Goal: Obtain resource: Download file/media

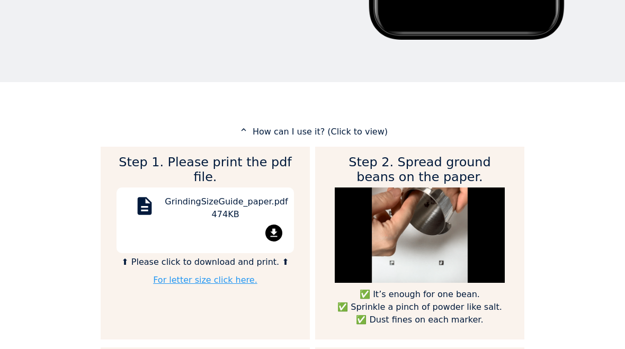
scroll to position [430, 0]
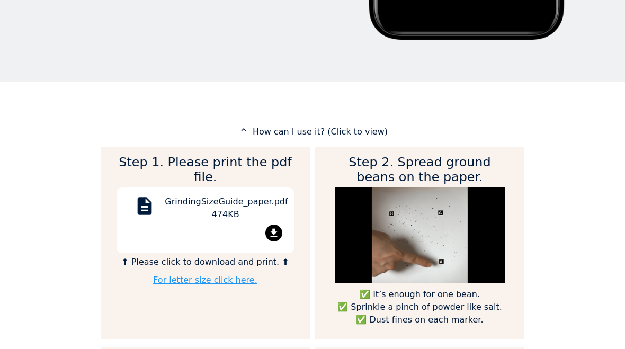
click at [275, 225] on mat-icon "file_download" at bounding box center [273, 233] width 17 height 17
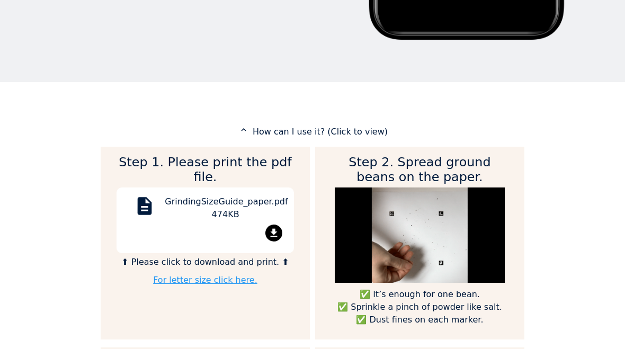
click at [282, 225] on div "file_download" at bounding box center [205, 235] width 162 height 21
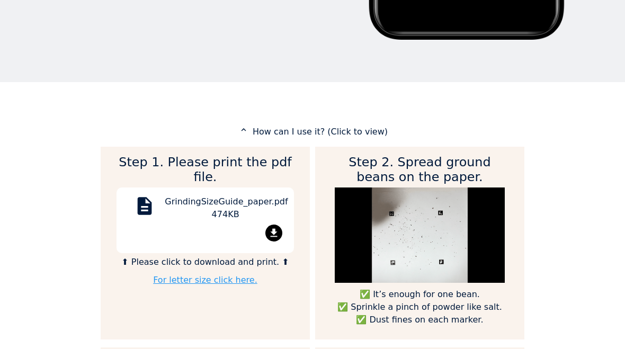
click at [228, 275] on link "For letter size click here." at bounding box center [205, 280] width 104 height 10
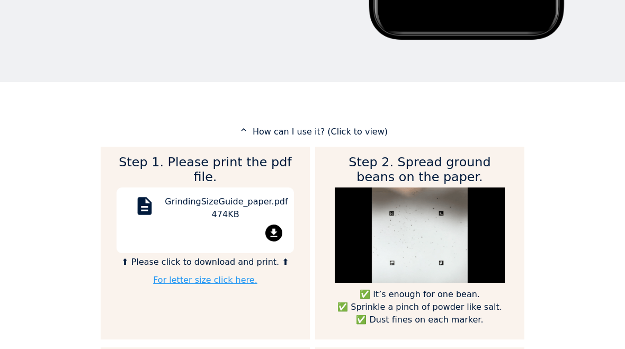
click at [226, 275] on link "For letter size click here." at bounding box center [205, 280] width 104 height 10
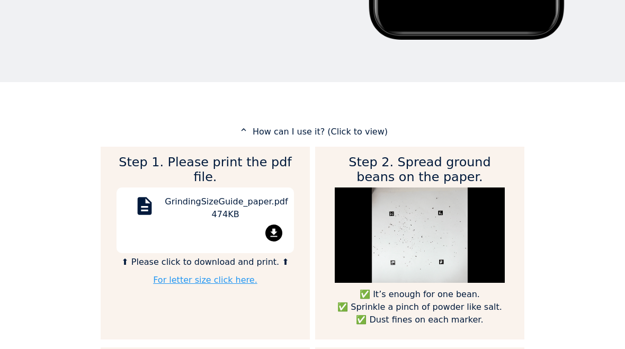
click at [224, 275] on link "For letter size click here." at bounding box center [205, 280] width 104 height 10
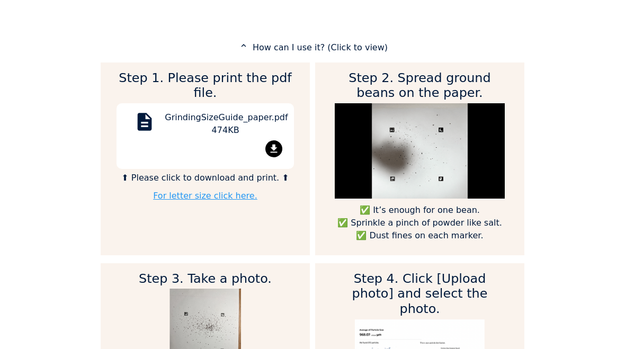
scroll to position [509, 0]
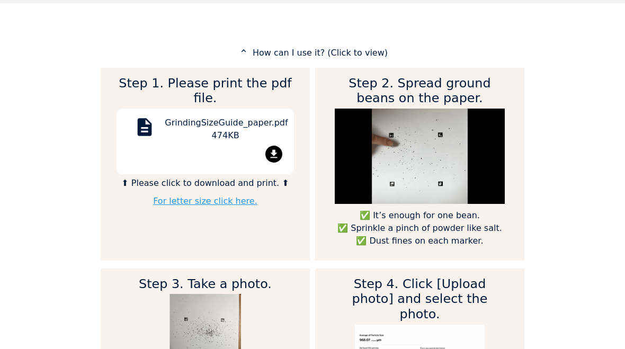
click at [224, 196] on link "For letter size click here." at bounding box center [205, 201] width 104 height 10
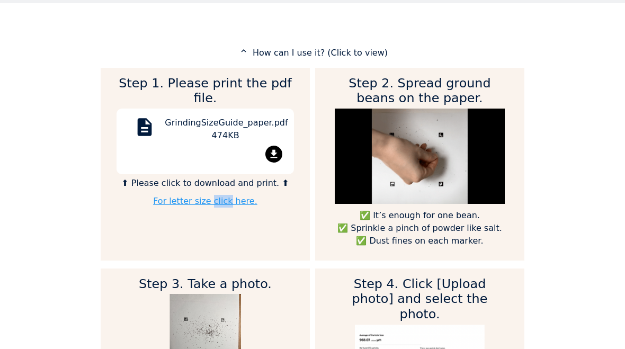
click at [193, 196] on link "For letter size click here." at bounding box center [205, 201] width 104 height 10
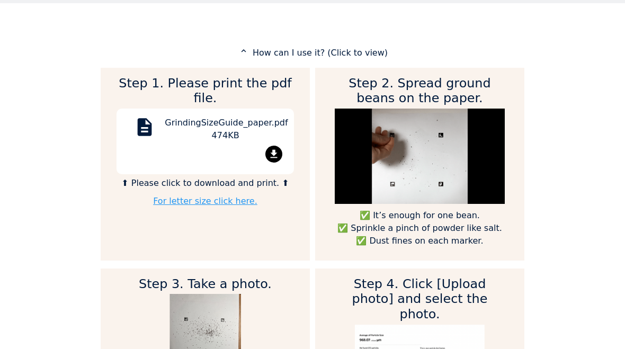
click at [206, 196] on link "For letter size click here." at bounding box center [205, 201] width 104 height 10
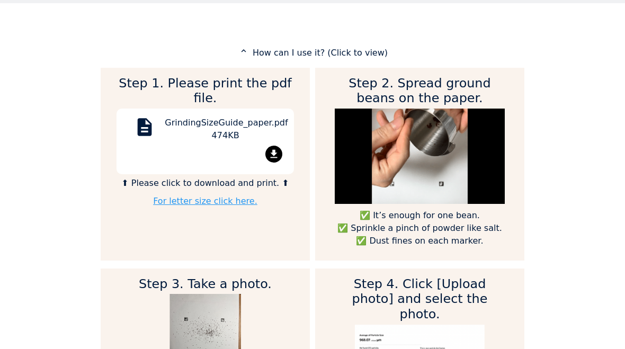
click at [201, 196] on link "For letter size click here." at bounding box center [205, 201] width 104 height 10
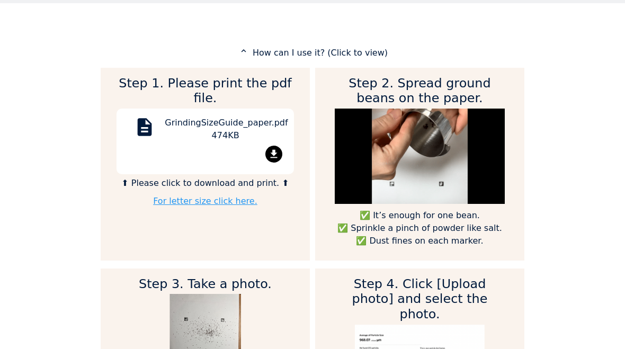
click at [219, 196] on link "For letter size click here." at bounding box center [205, 201] width 104 height 10
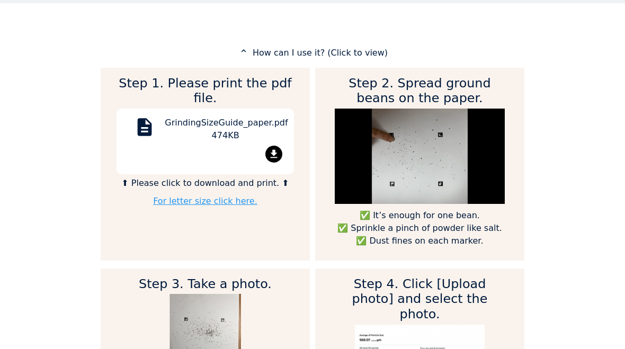
click at [279, 146] on mat-icon "file_download" at bounding box center [273, 154] width 17 height 17
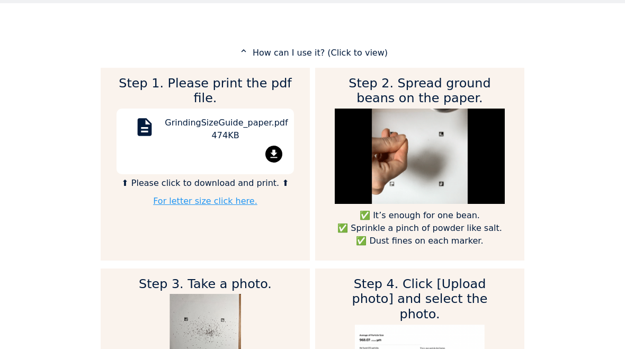
click at [277, 146] on mat-icon "file_download" at bounding box center [273, 154] width 17 height 17
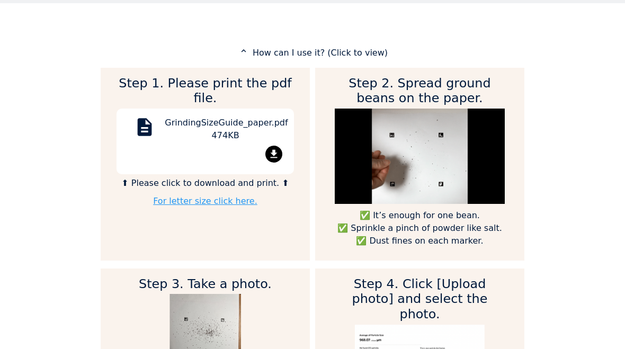
click at [272, 146] on mat-icon "file_download" at bounding box center [273, 154] width 17 height 17
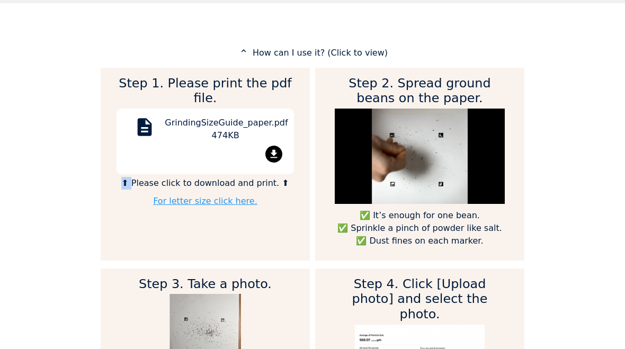
click at [292, 112] on div "description GrindingSizeGuide_paper.pdf 474KB file_download" at bounding box center [205, 142] width 177 height 66
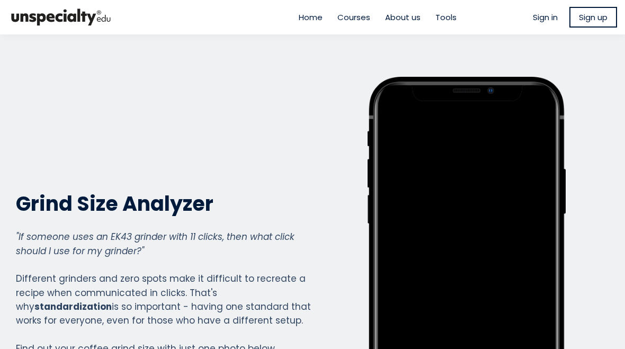
scroll to position [0, 0]
click at [598, 14] on span "Sign up" at bounding box center [593, 17] width 29 height 12
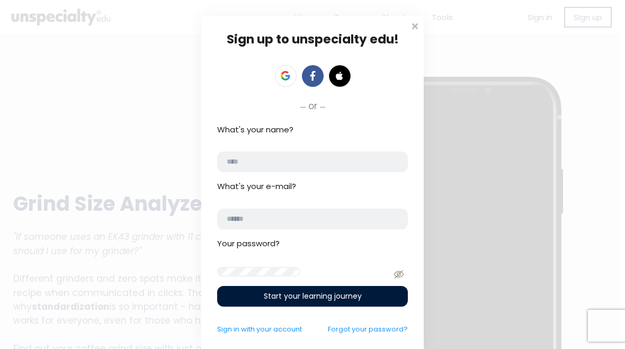
click at [260, 156] on input "What's your name?" at bounding box center [312, 162] width 191 height 21
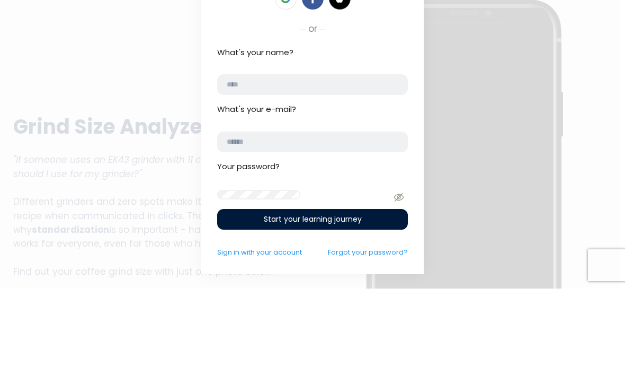
type input "****"
type input "**********"
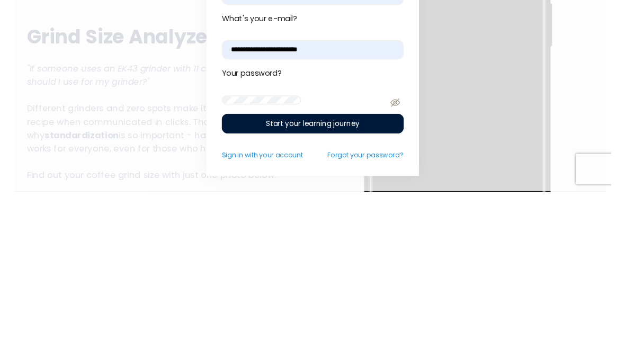
scroll to position [10, 0]
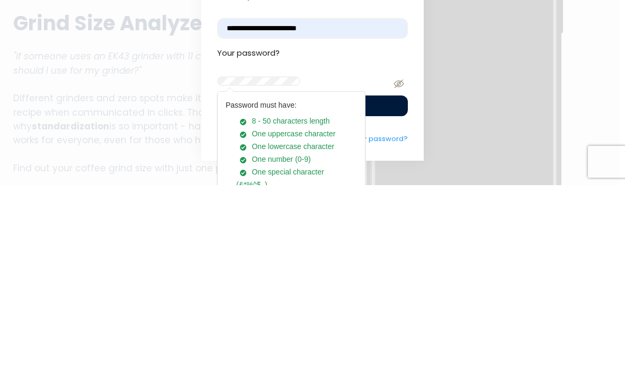
click at [395, 260] on icon at bounding box center [399, 264] width 10 height 8
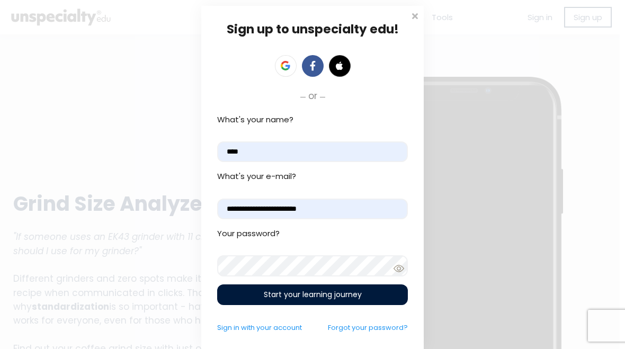
click at [327, 291] on span "Start your learning journey" at bounding box center [313, 294] width 98 height 11
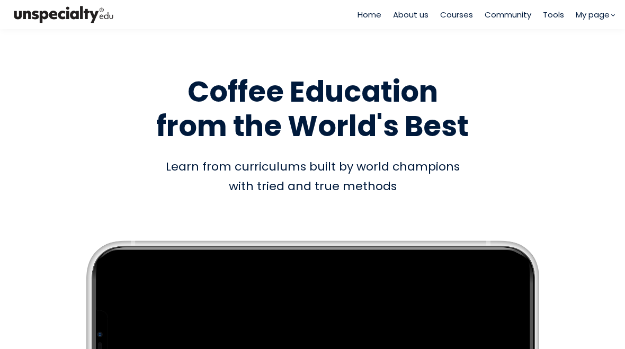
click at [510, 186] on div "Learn from curriculums built by world champions with tried and true methods" at bounding box center [313, 177] width 604 height 40
click at [557, 19] on span "Tools" at bounding box center [553, 14] width 21 height 12
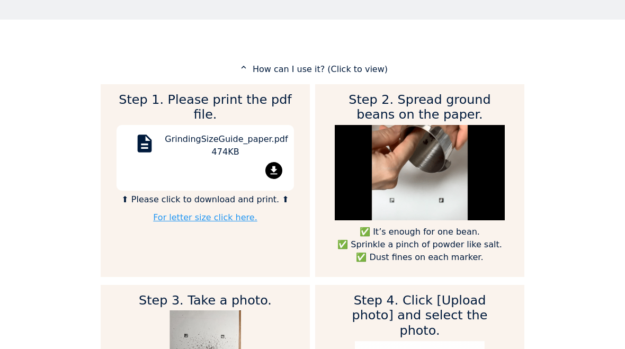
scroll to position [488, 0]
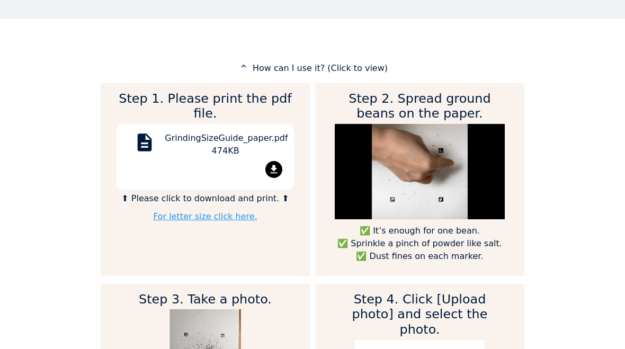
click at [278, 161] on mat-icon "file_download" at bounding box center [273, 169] width 17 height 17
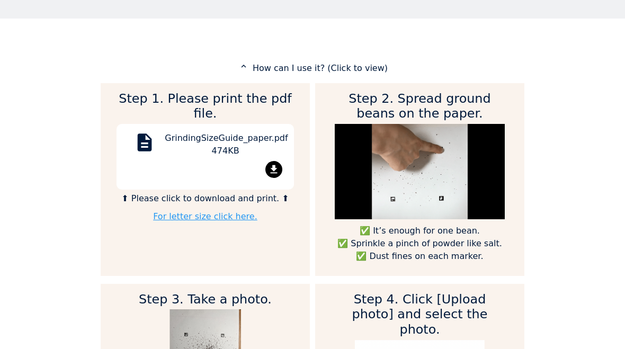
click at [278, 161] on mat-icon "file_download" at bounding box center [273, 169] width 17 height 17
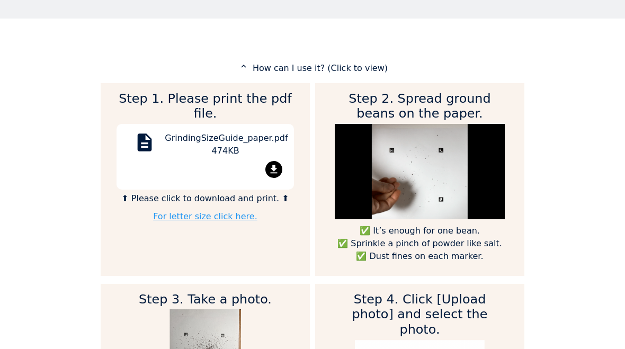
click at [229, 211] on link "For letter size click here." at bounding box center [205, 216] width 104 height 10
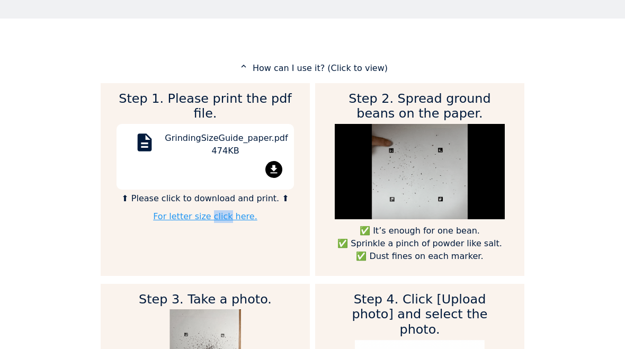
click at [205, 211] on link "For letter size click here." at bounding box center [205, 216] width 104 height 10
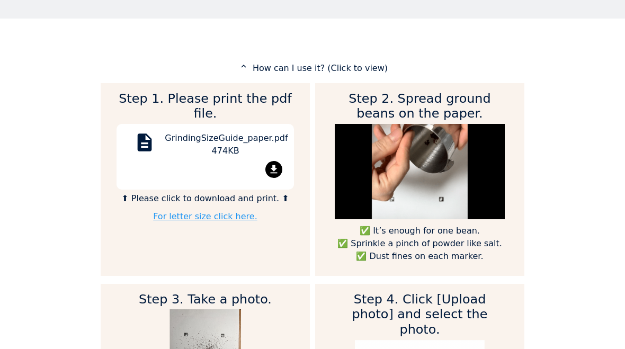
click at [204, 211] on link "For letter size click here." at bounding box center [205, 216] width 104 height 10
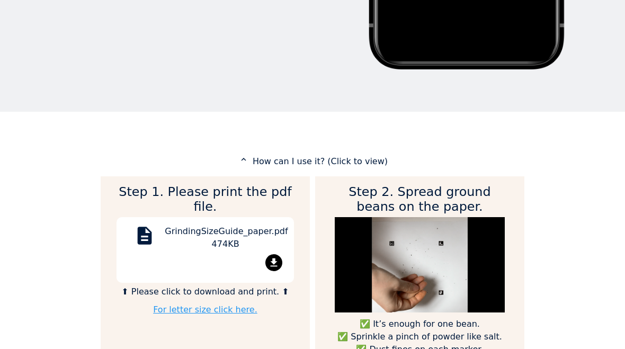
scroll to position [395, 0]
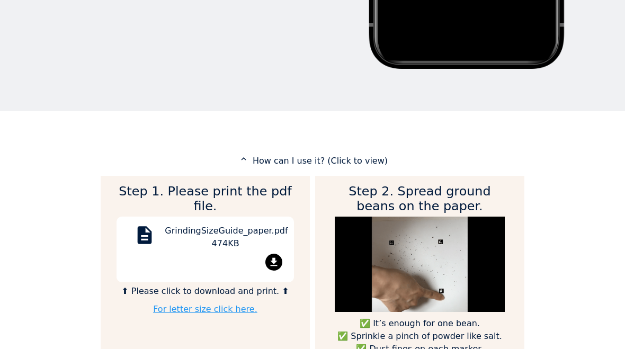
click at [334, 162] on p "expand_less How can I use it? (Click to view)" at bounding box center [313, 160] width 424 height 13
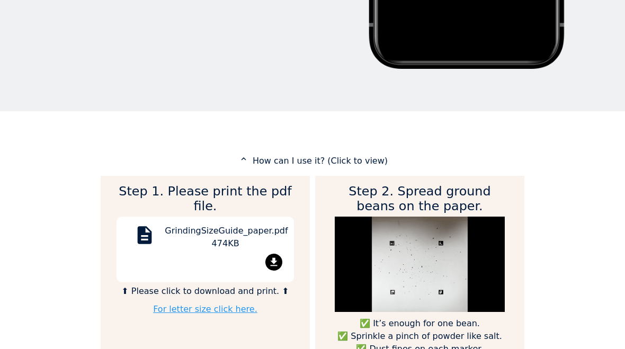
scroll to position [528950, 529311]
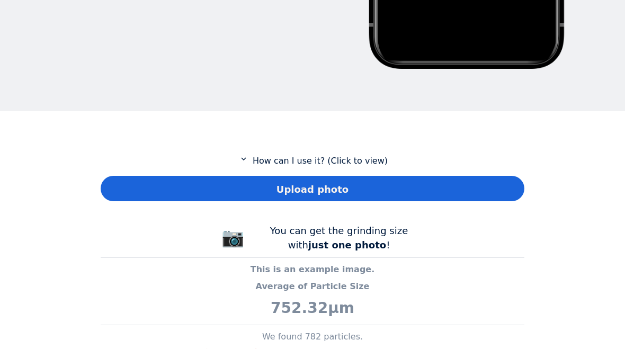
click at [344, 162] on p "expand_more How can I use it? (Click to view)" at bounding box center [313, 160] width 424 height 13
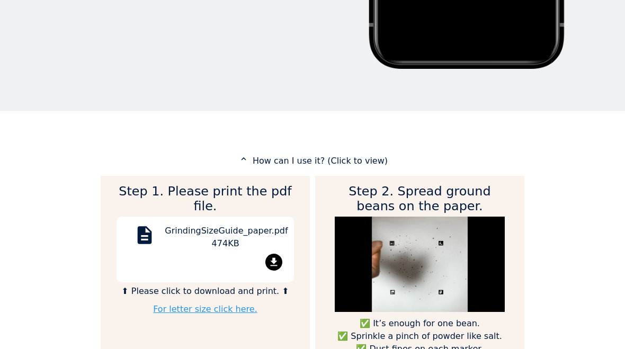
scroll to position [1197, 424]
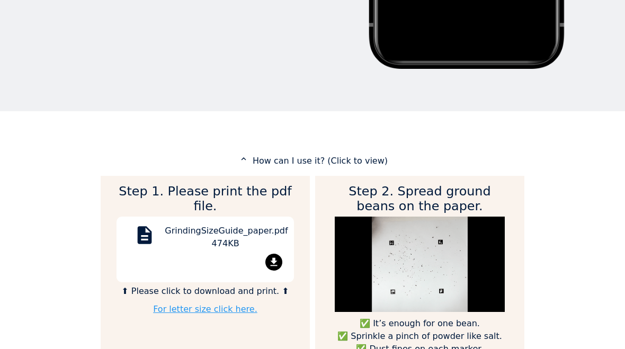
click at [234, 225] on div "GrindingSizeGuide_paper.pdf 474KB" at bounding box center [225, 239] width 121 height 29
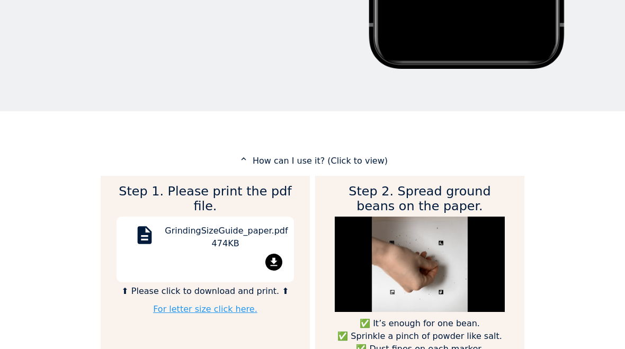
click at [245, 225] on div "GrindingSizeGuide_paper.pdf 474KB" at bounding box center [225, 239] width 121 height 29
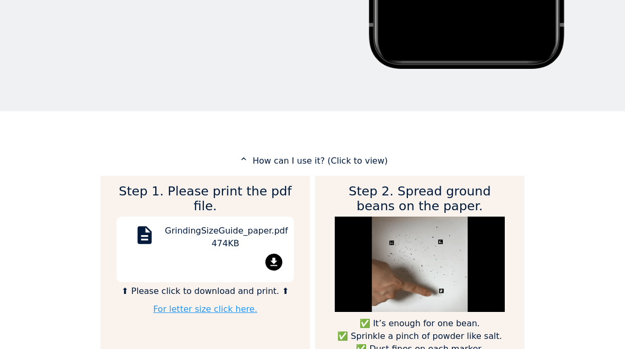
click at [278, 254] on div "file_download" at bounding box center [205, 264] width 162 height 21
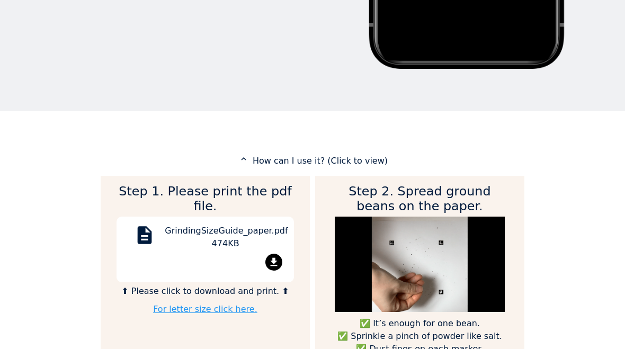
click at [280, 254] on mat-icon "file_download" at bounding box center [273, 262] width 17 height 17
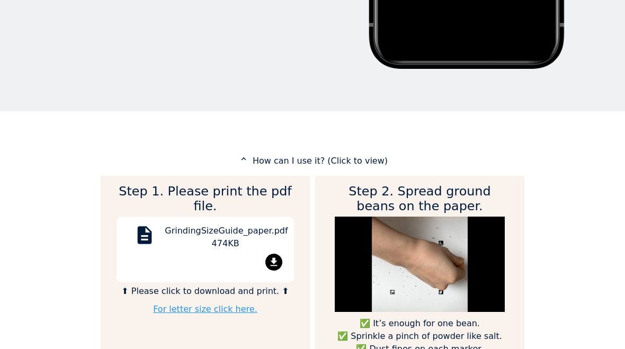
click at [277, 254] on mat-icon "file_download" at bounding box center [273, 262] width 17 height 17
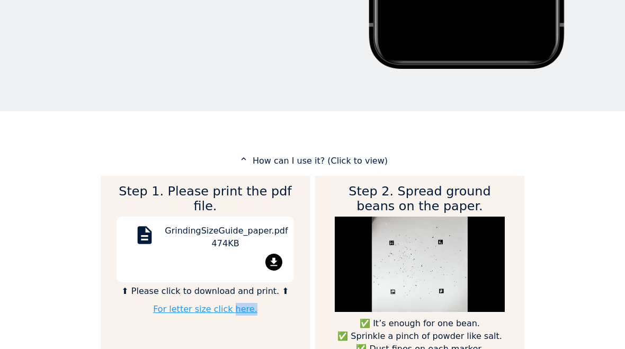
click at [195, 304] on link "For letter size click here." at bounding box center [205, 309] width 104 height 10
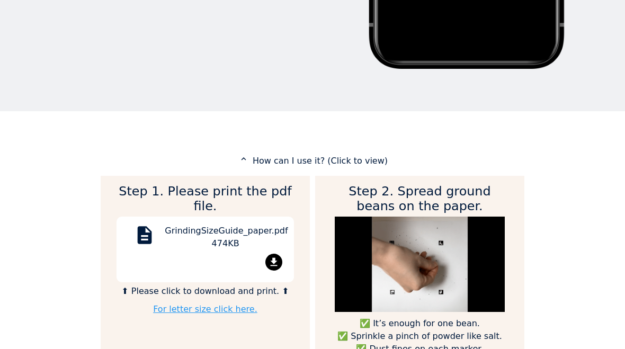
click at [195, 304] on link "For letter size click here." at bounding box center [205, 309] width 104 height 10
